Goal: Task Accomplishment & Management: Manage account settings

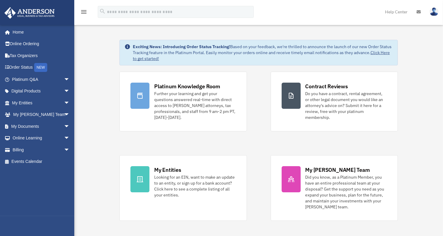
click at [432, 12] on img at bounding box center [434, 11] width 9 height 9
click at [418, 12] on icon at bounding box center [419, 12] width 4 height 4
click at [421, 12] on icon at bounding box center [419, 12] width 4 height 4
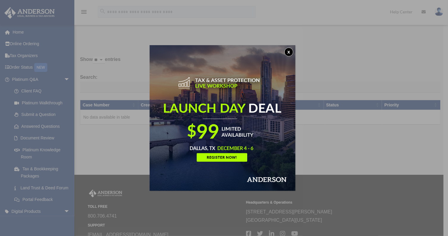
click at [289, 54] on button "x" at bounding box center [288, 52] width 9 height 9
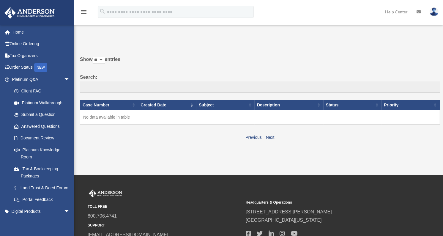
click at [402, 10] on link "Help Center" at bounding box center [397, 11] width 32 height 23
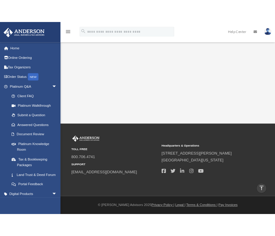
scroll to position [60, 0]
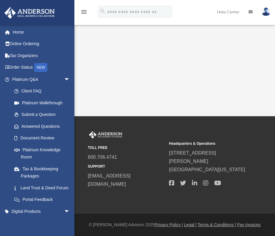
click at [268, 12] on img at bounding box center [265, 11] width 9 height 9
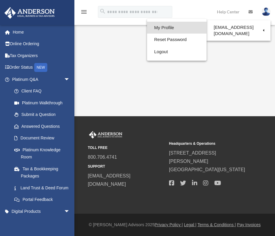
click at [176, 29] on link "My Profile" at bounding box center [176, 28] width 59 height 12
